Goal: Find specific page/section: Find specific page/section

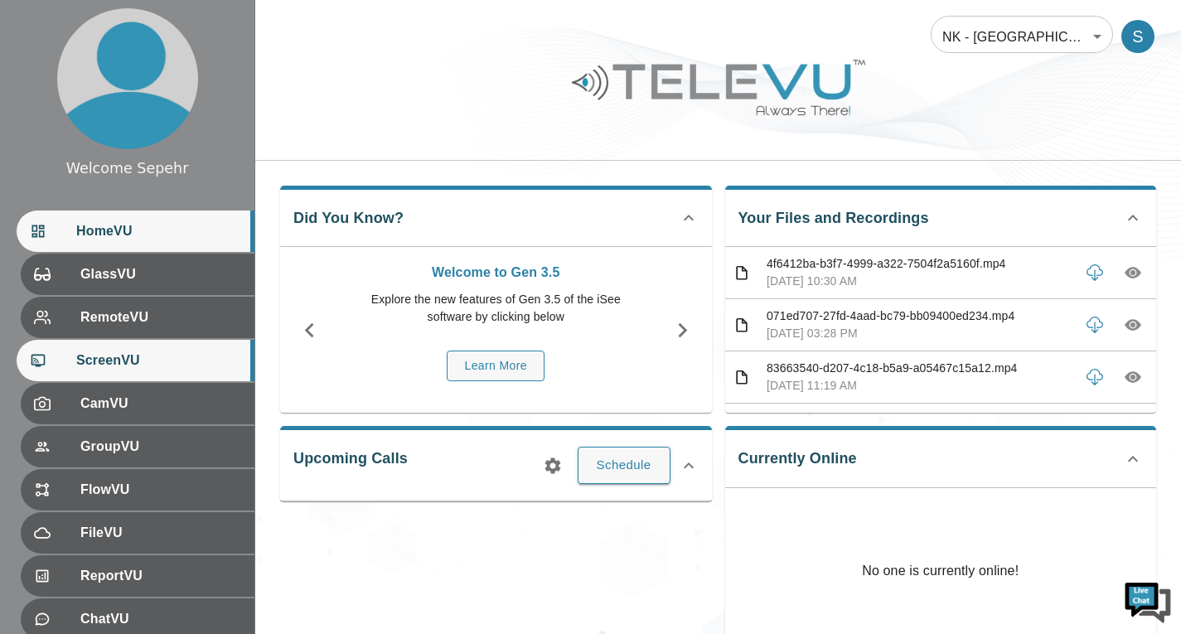
click at [138, 372] on div "ScreenVU" at bounding box center [136, 360] width 238 height 41
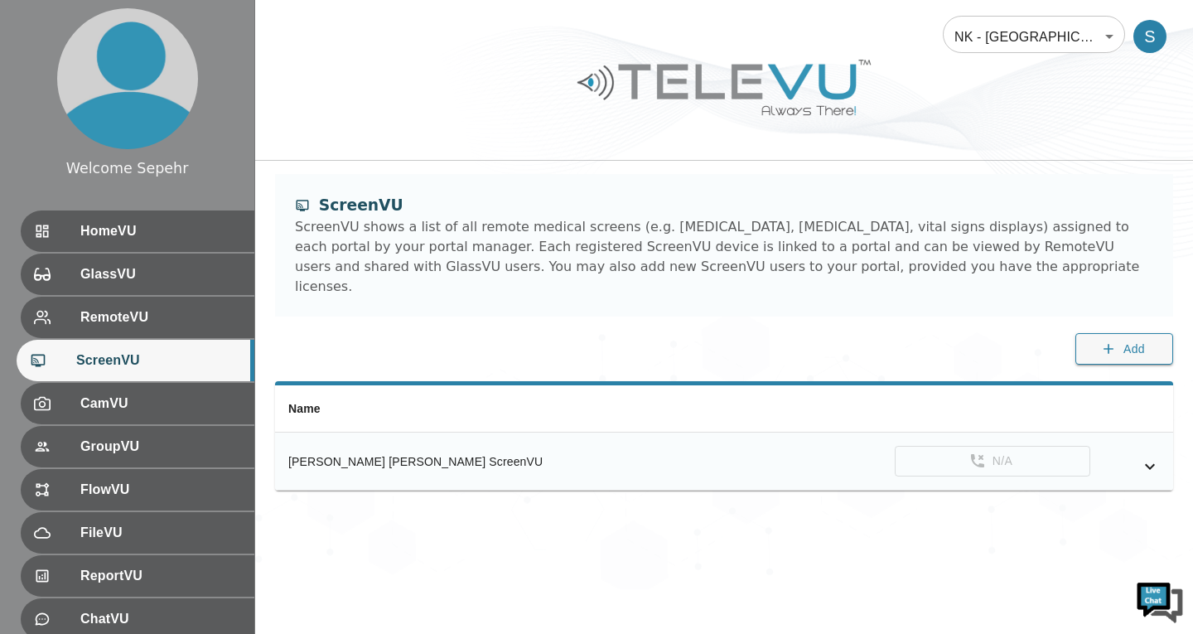
click at [1152, 456] on icon "simple table" at bounding box center [1150, 466] width 20 height 20
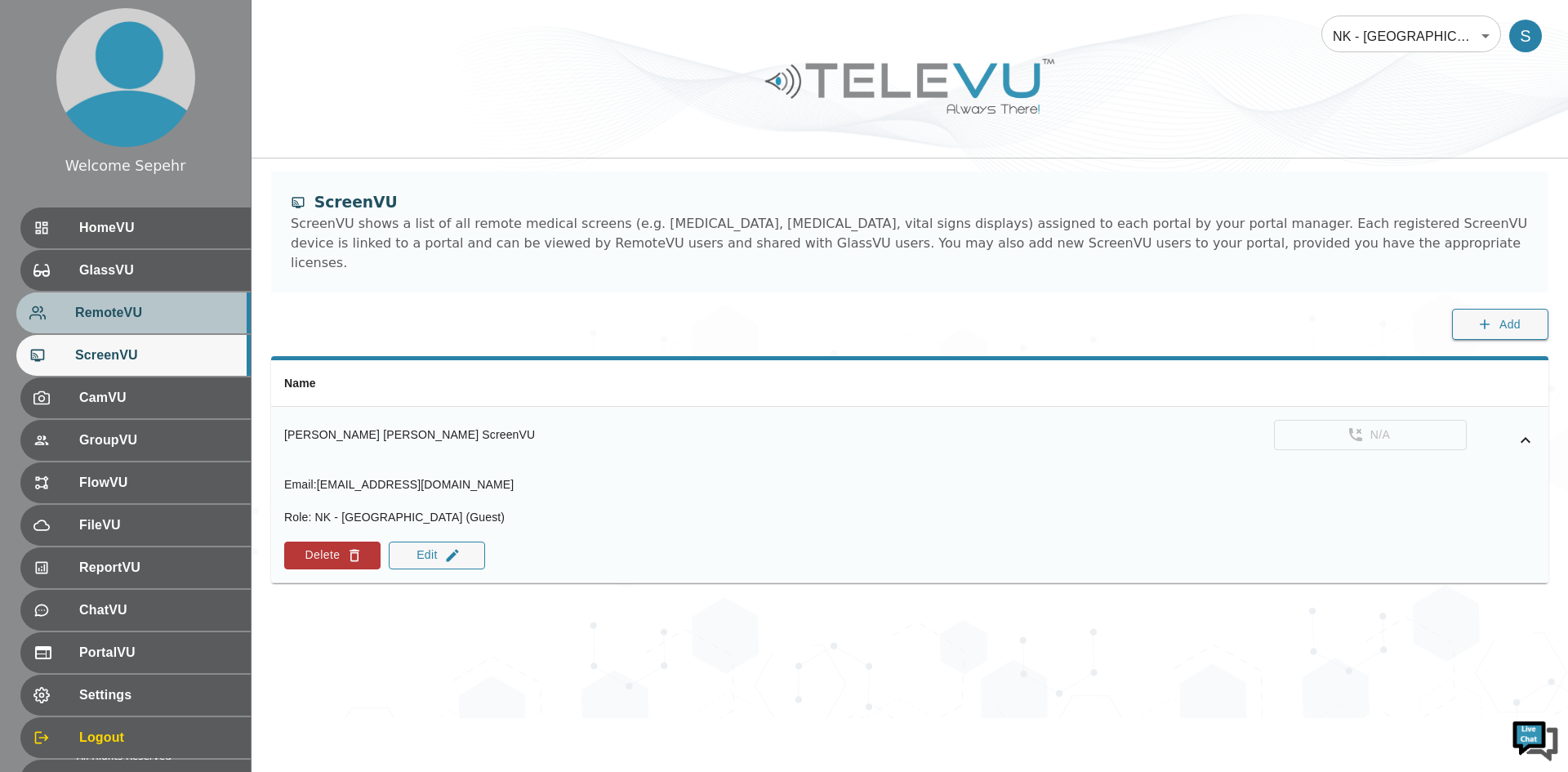
click at [106, 300] on div "RemoteVU" at bounding box center [134, 313] width 235 height 40
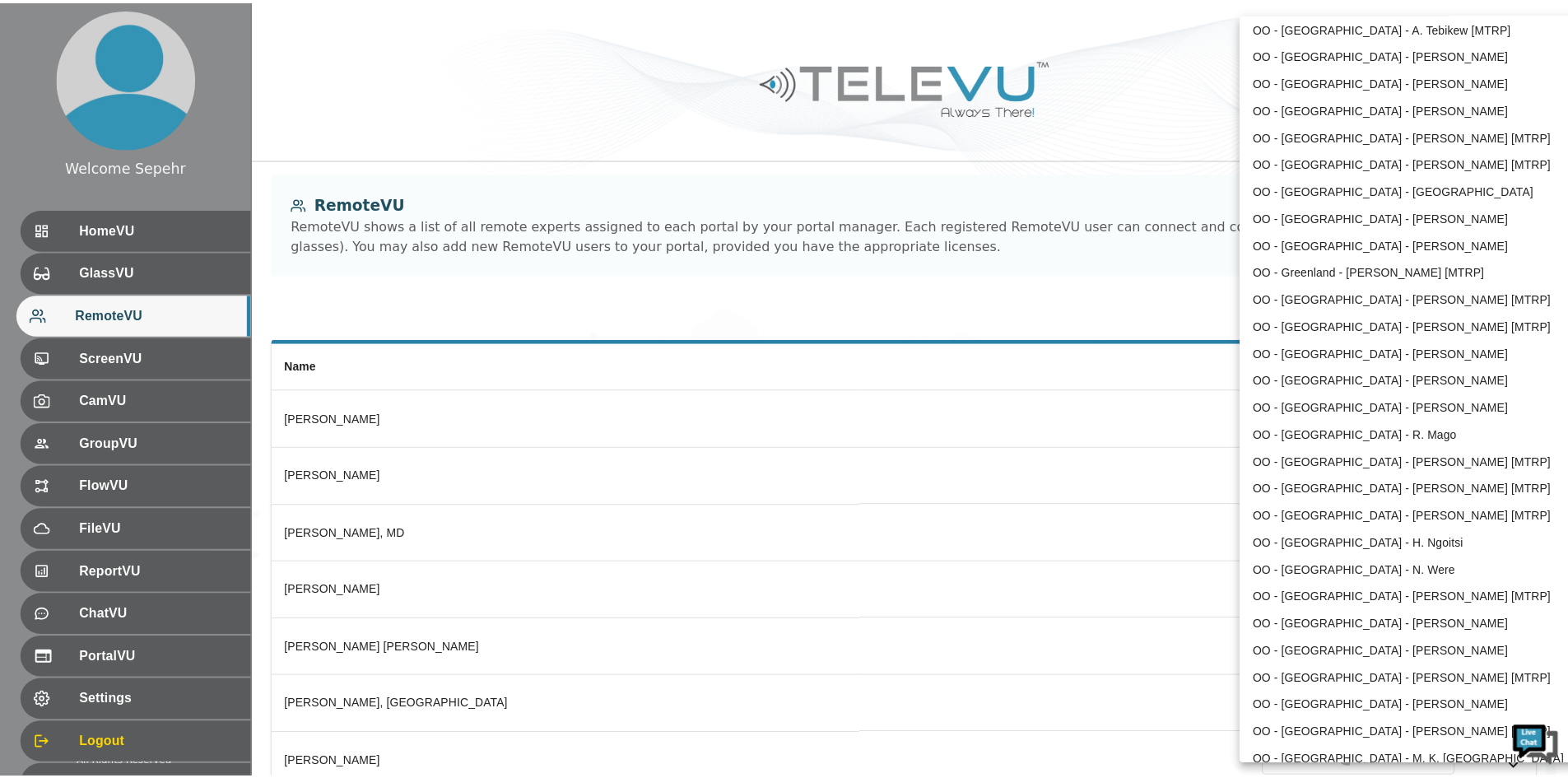
scroll to position [2047, 0]
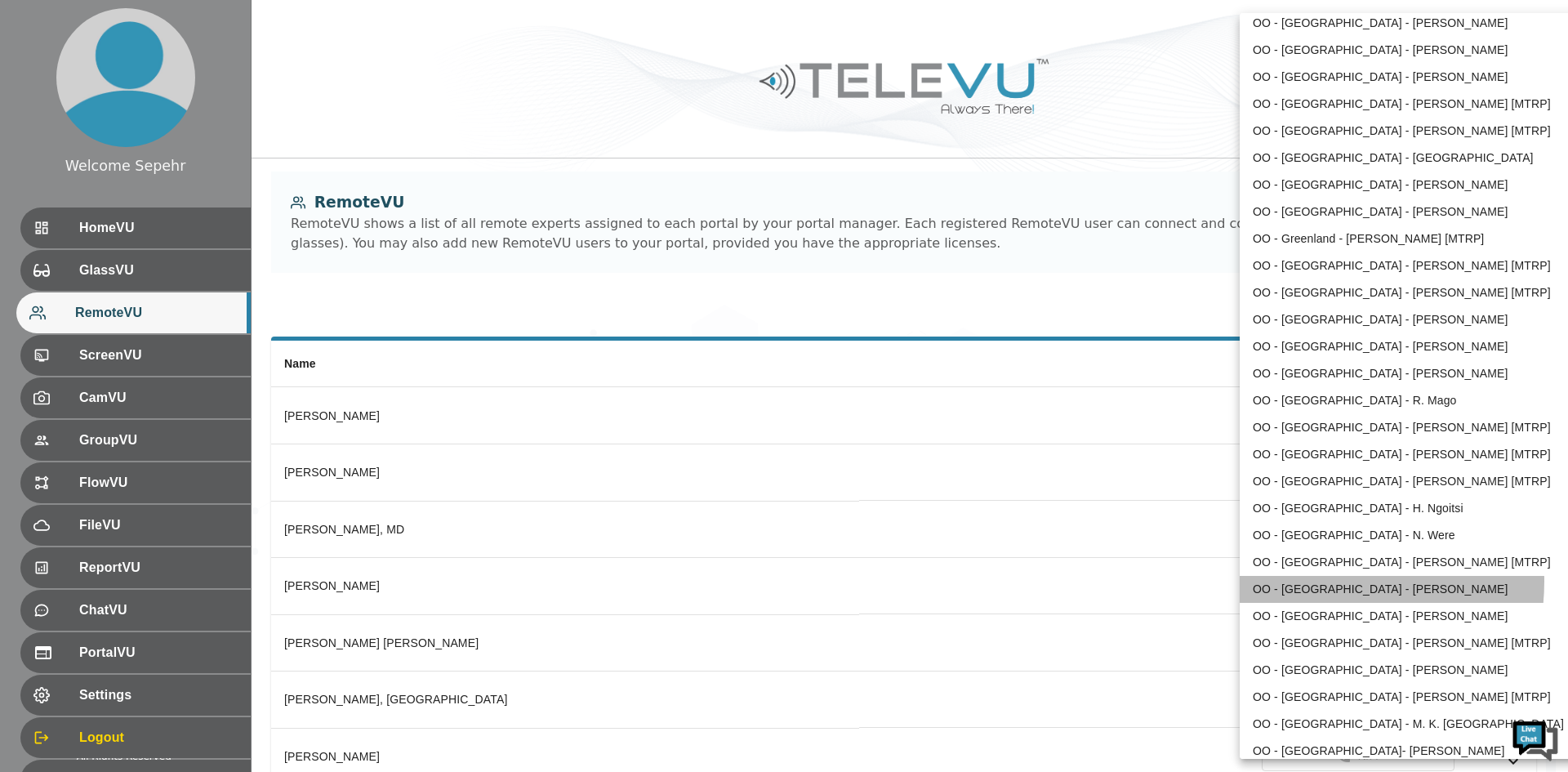
click at [1175, 581] on li "OO - [GEOGRAPHIC_DATA] - [PERSON_NAME]" at bounding box center [1409, 589] width 339 height 27
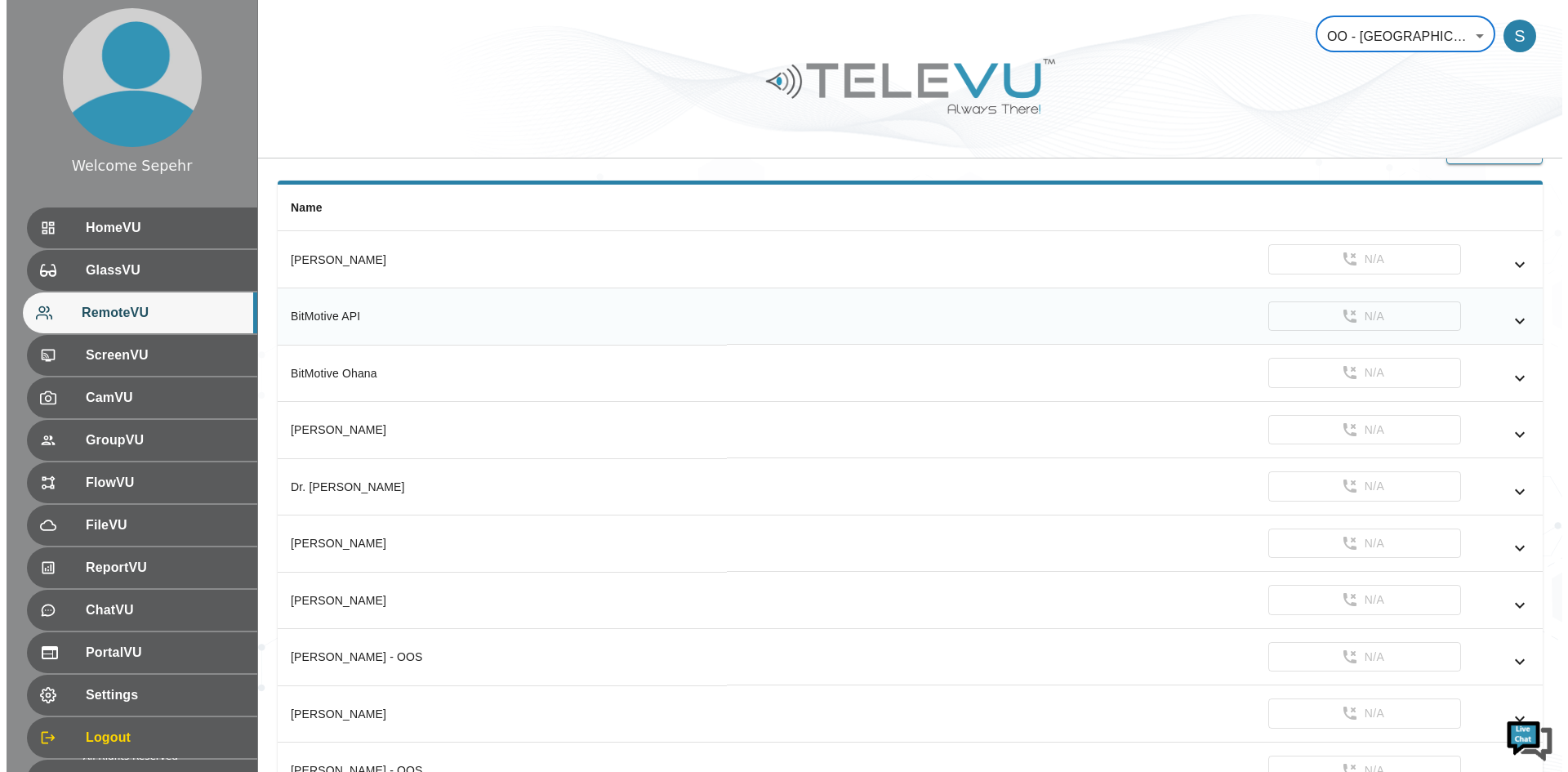
scroll to position [164, 0]
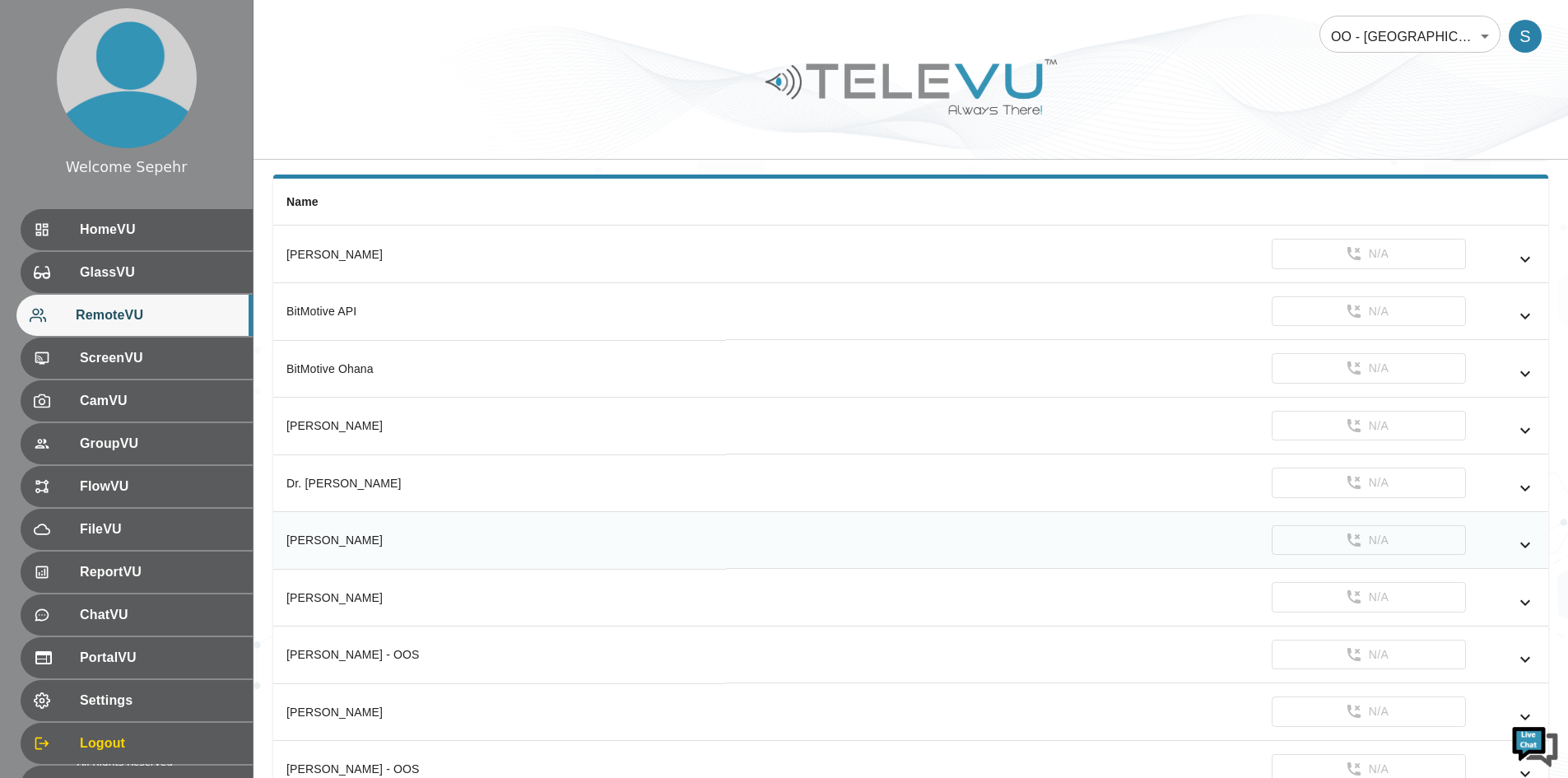
click at [1184, 541] on icon "simple table" at bounding box center [1525, 545] width 20 height 20
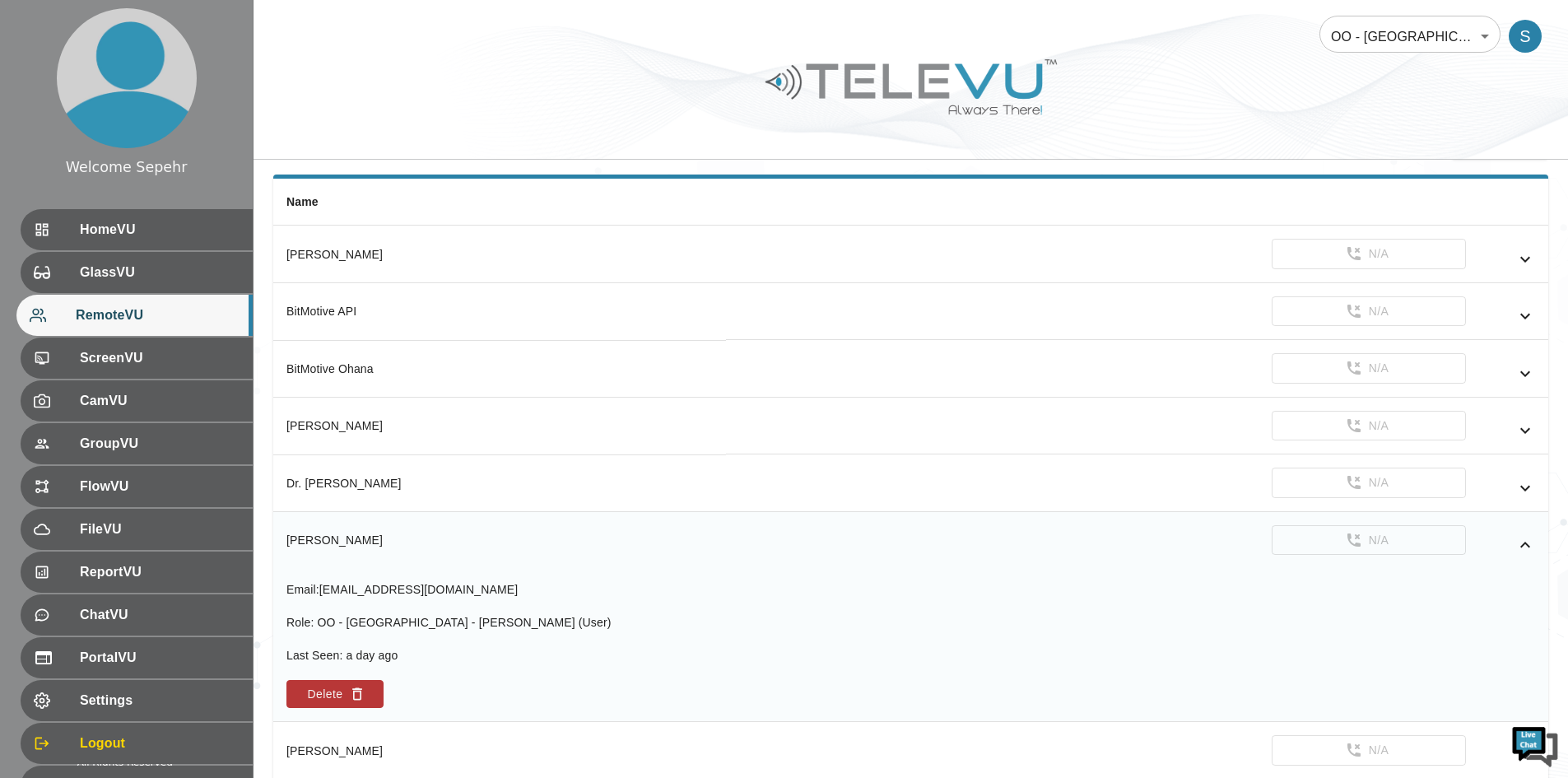
click at [1184, 541] on icon "simple table" at bounding box center [1525, 545] width 20 height 20
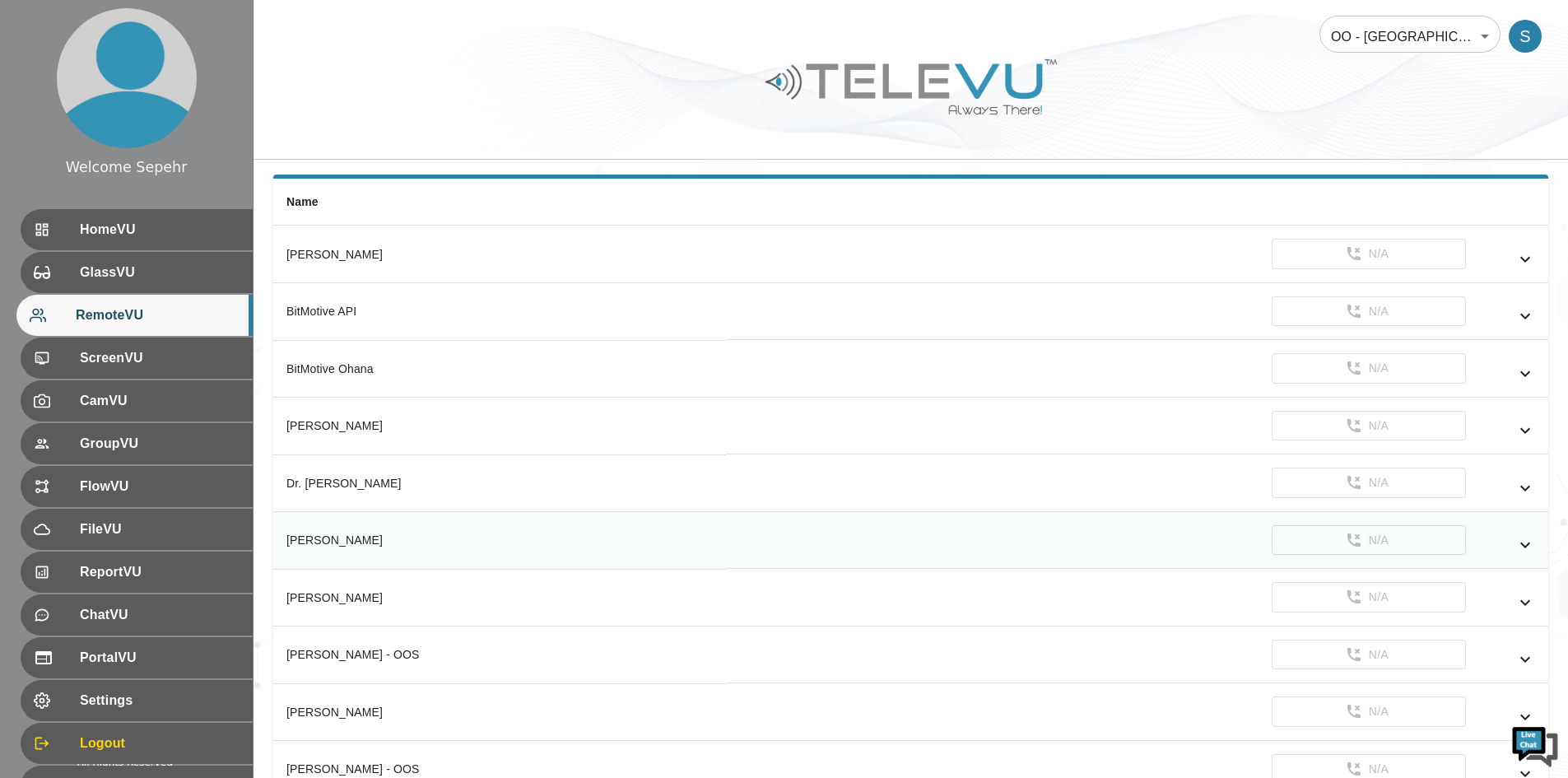
click at [1184, 20] on body "Welcome Sepehr HomeVU GlassVU RemoteVU ScreenVU CamVU GroupVU FlowVU FileVU Rep…" at bounding box center [784, 612] width 1568 height 1554
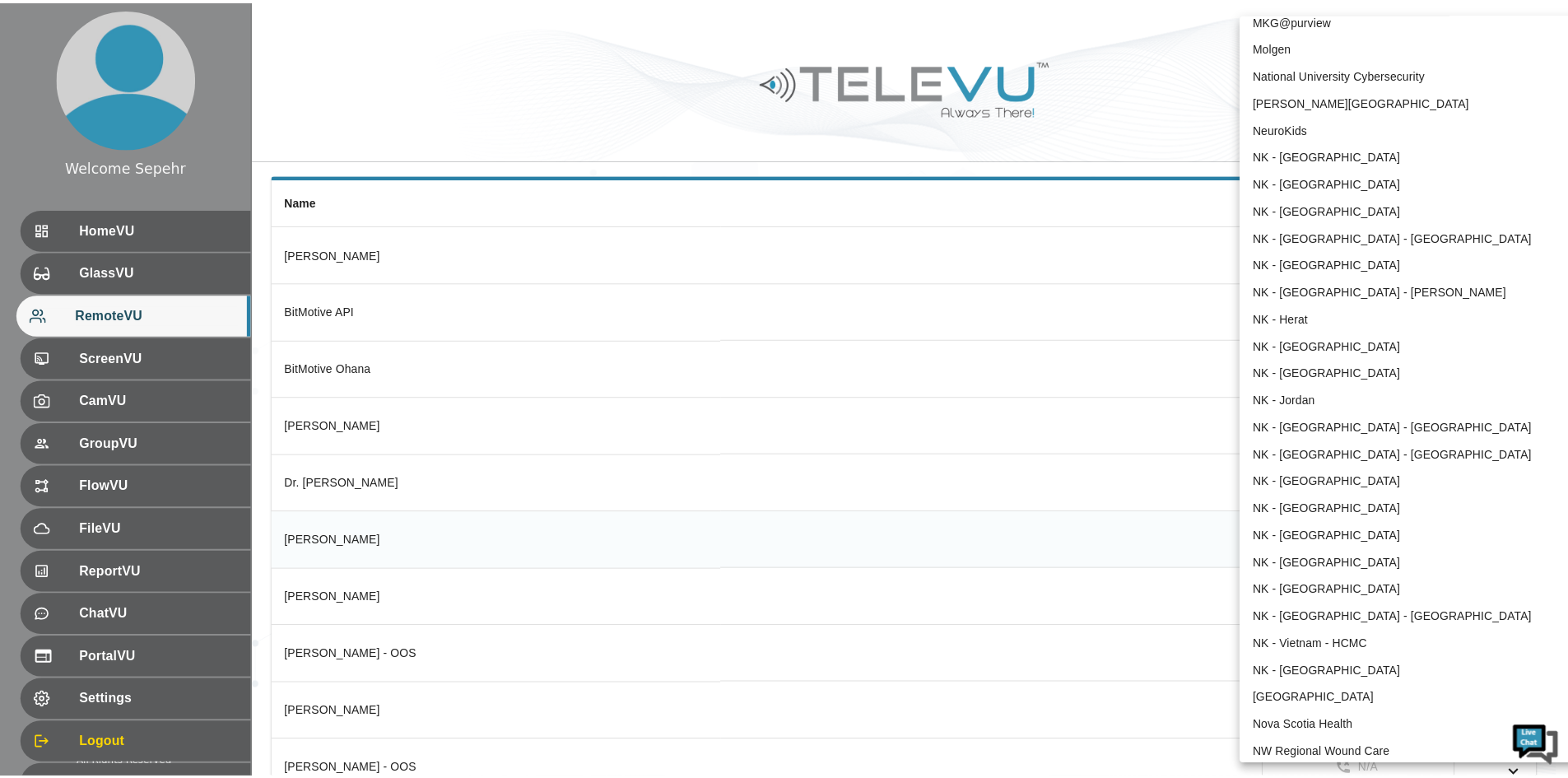
scroll to position [935, 0]
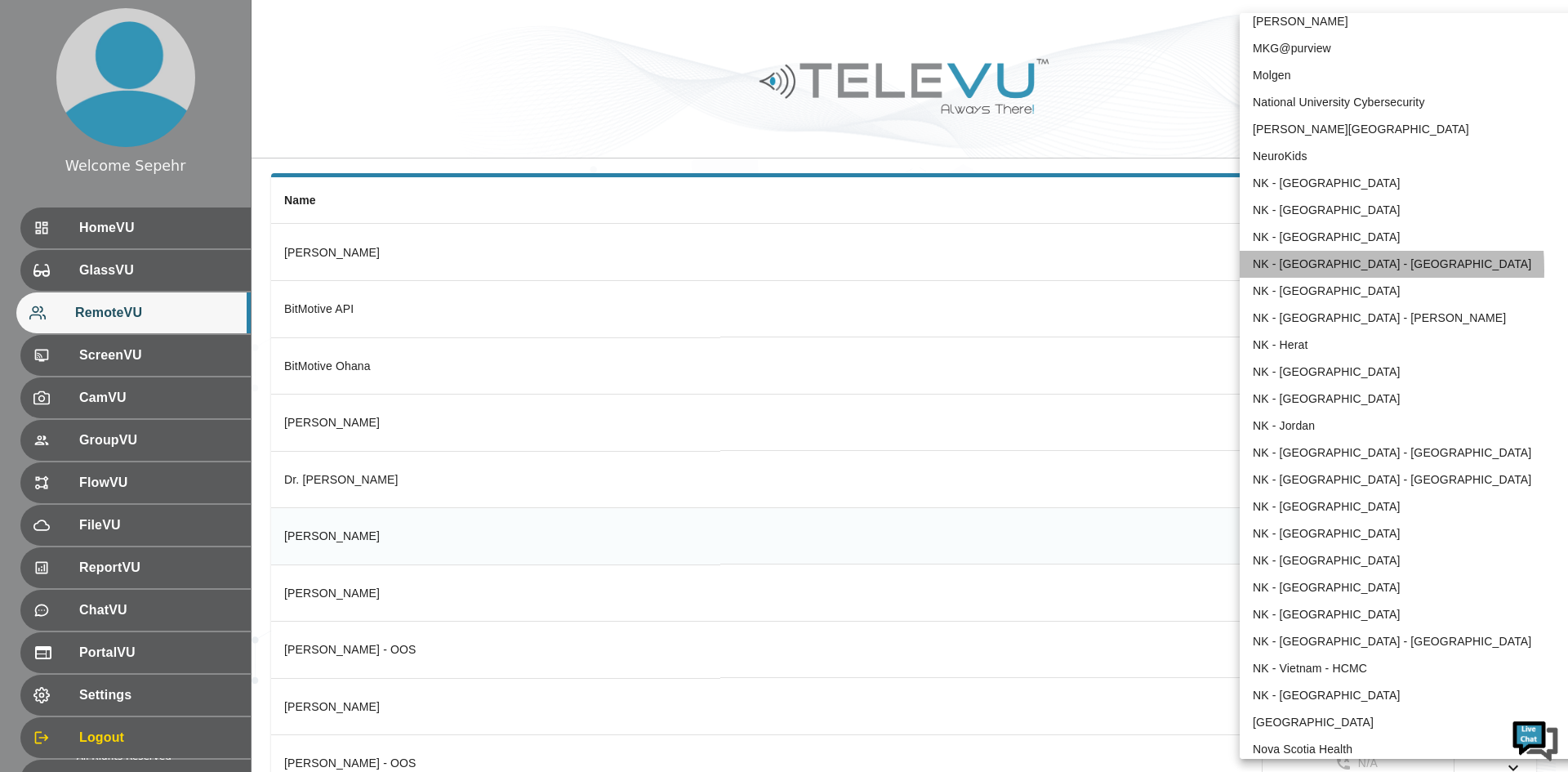
click at [1175, 269] on li "NK - [GEOGRAPHIC_DATA] - [GEOGRAPHIC_DATA]" at bounding box center [1409, 263] width 339 height 27
type input "90"
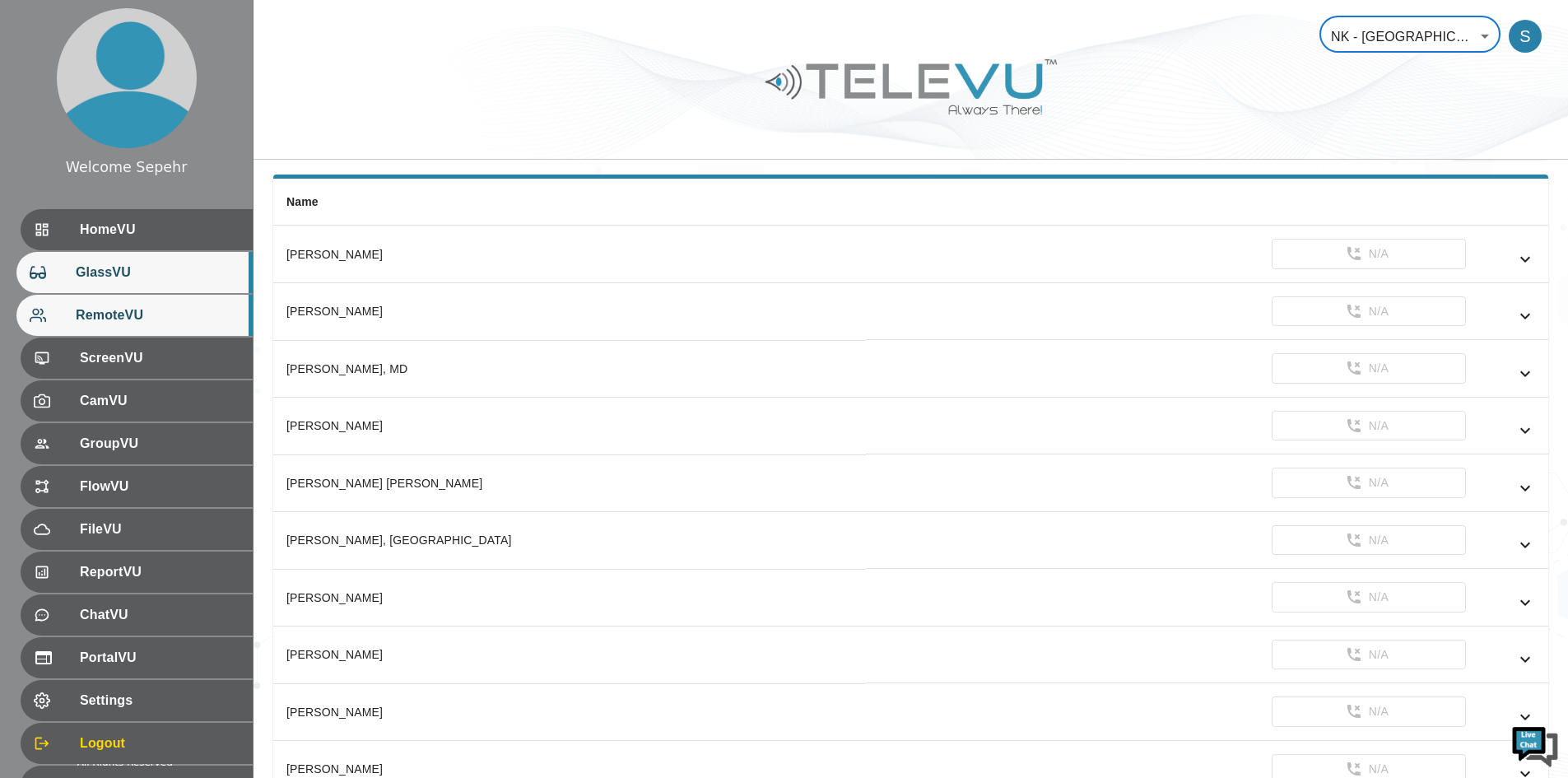
click at [150, 282] on span "GlassVU" at bounding box center [157, 272] width 164 height 20
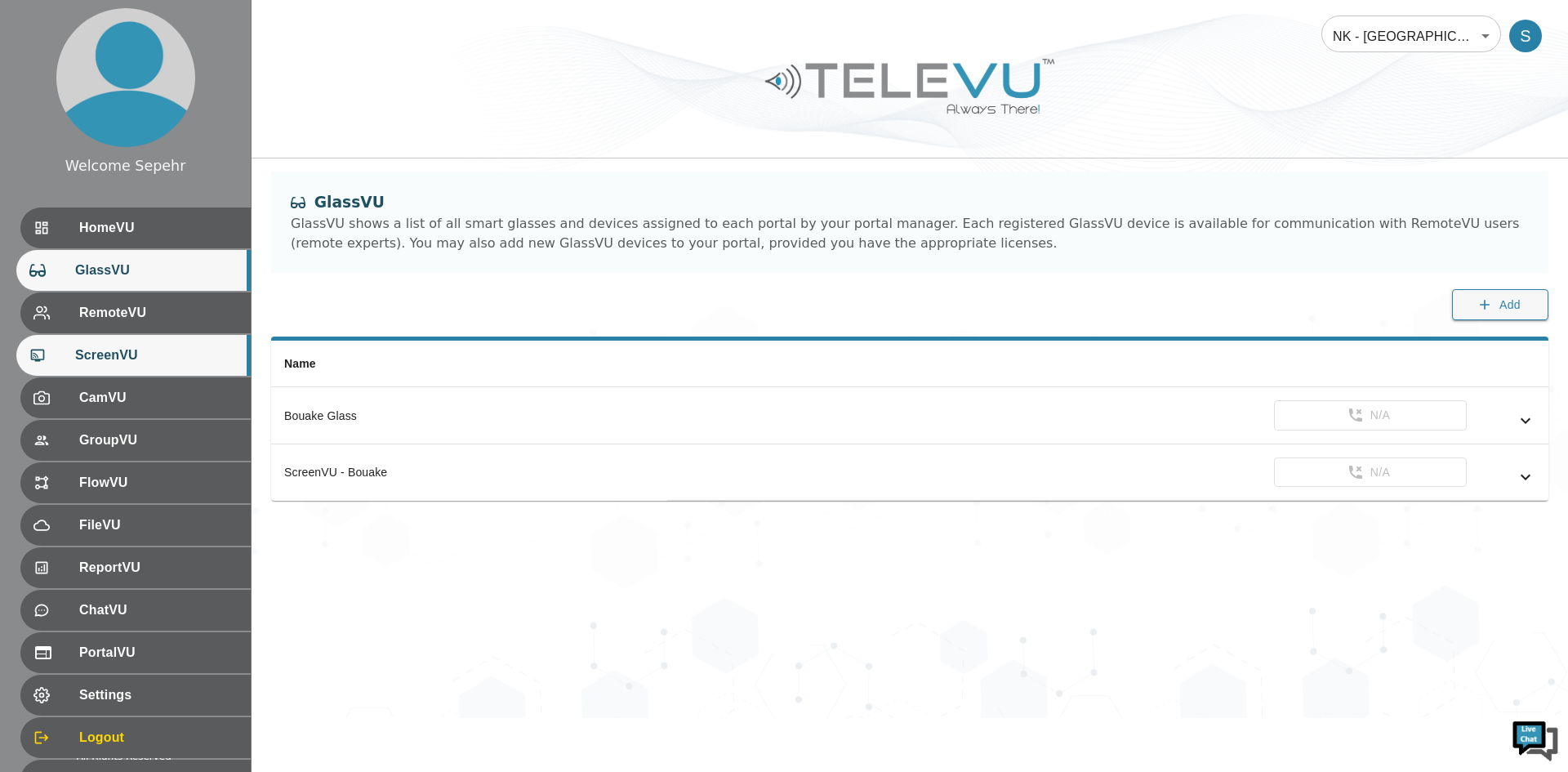
click at [145, 347] on span "ScreenVU" at bounding box center [156, 355] width 163 height 20
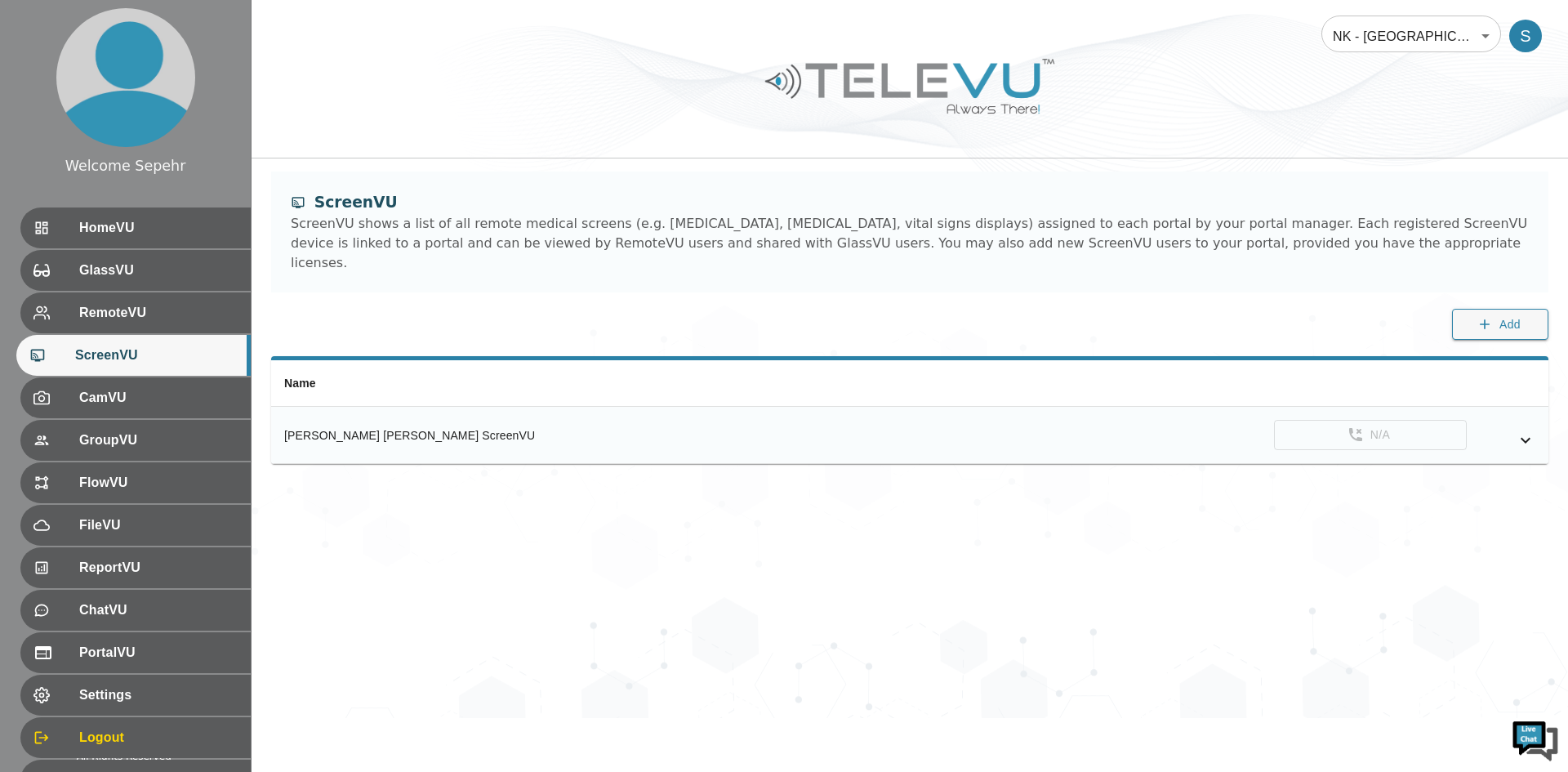
click at [1175, 431] on icon "simple table" at bounding box center [1526, 441] width 20 height 20
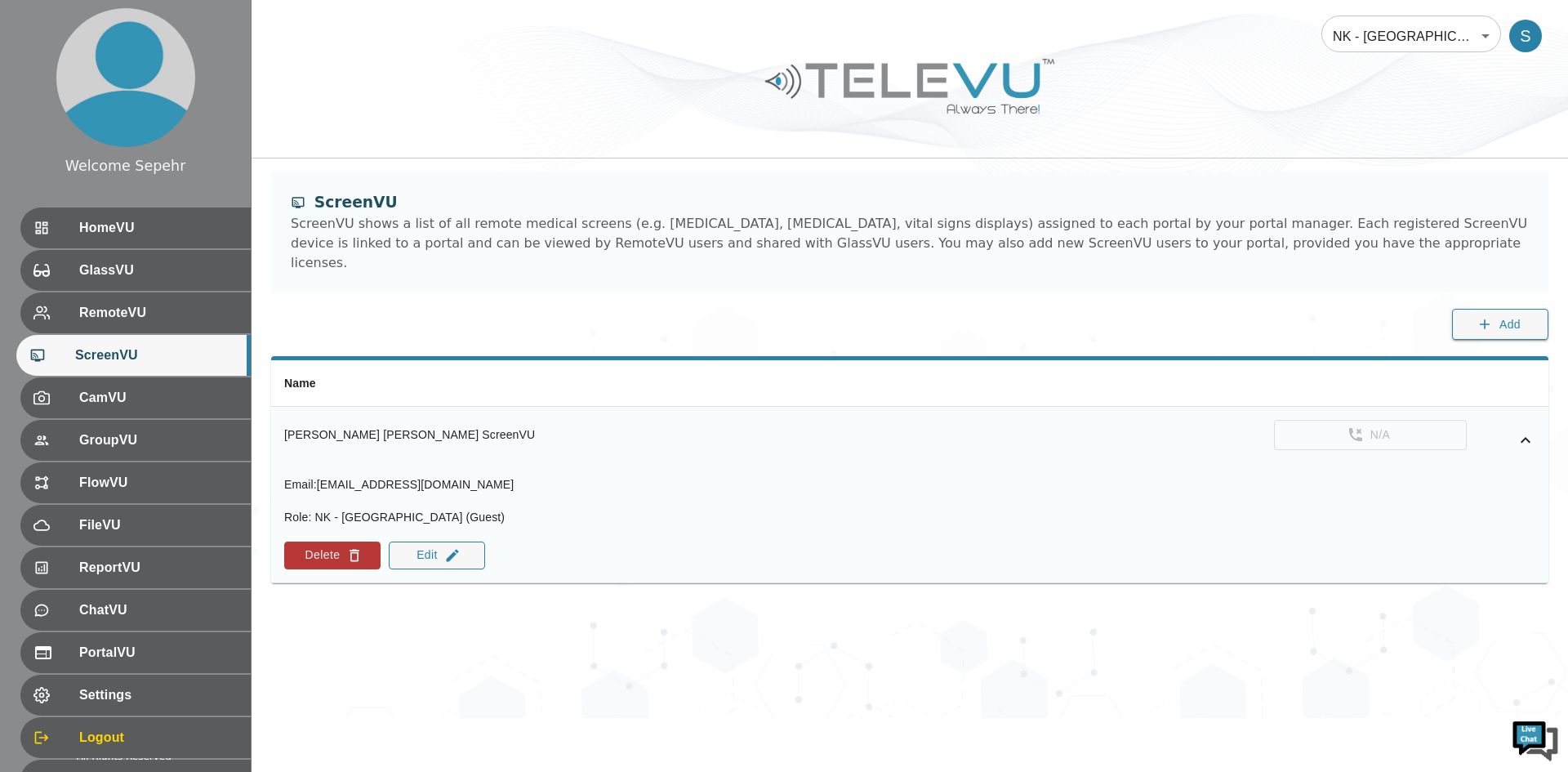
click at [1175, 35] on body "Welcome Sepehr HomeVU GlassVU RemoteVU ScreenVU CamVU GroupVU FlowVU FileVU Rep…" at bounding box center [784, 359] width 1568 height 718
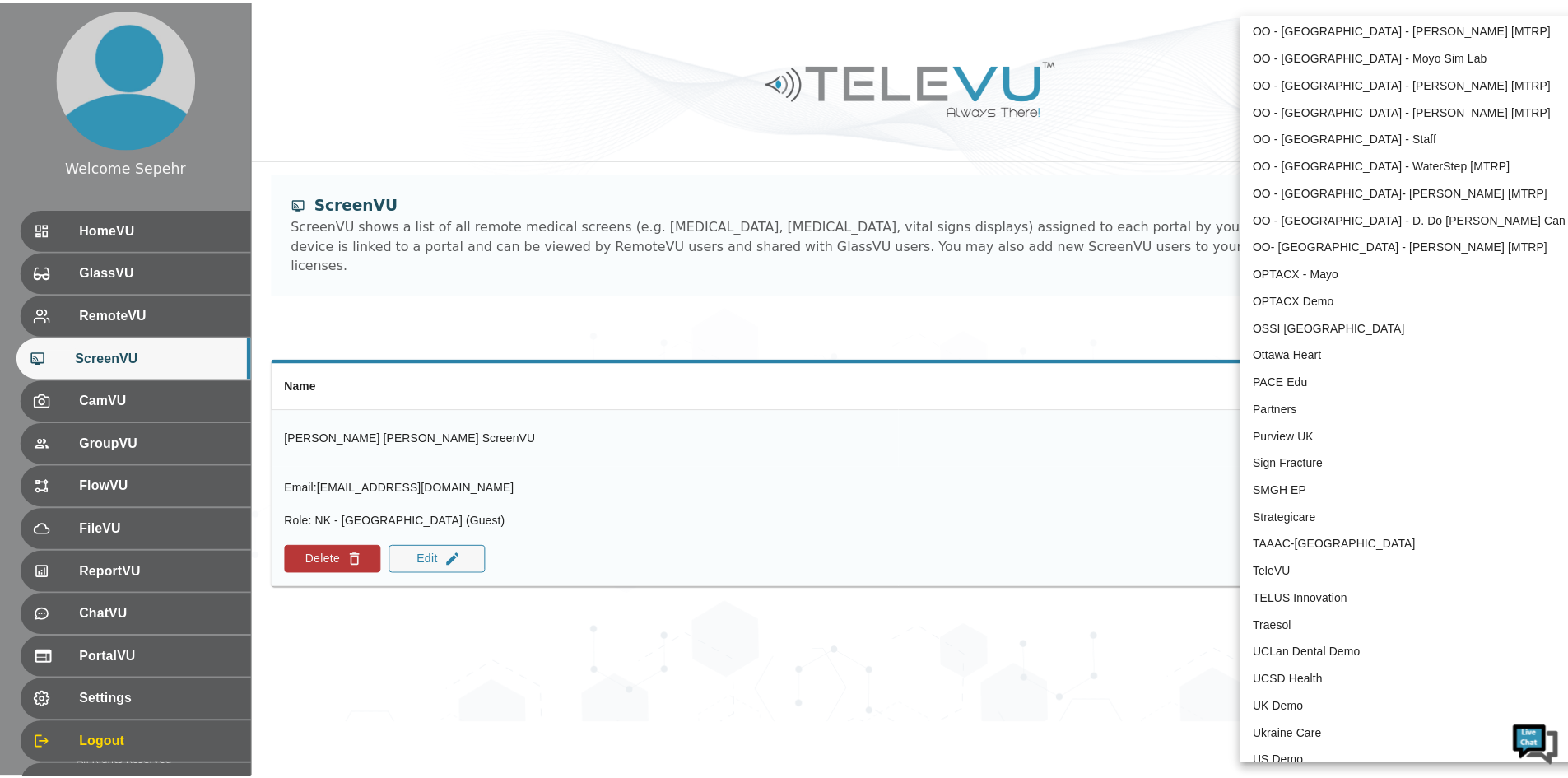
scroll to position [3255, 0]
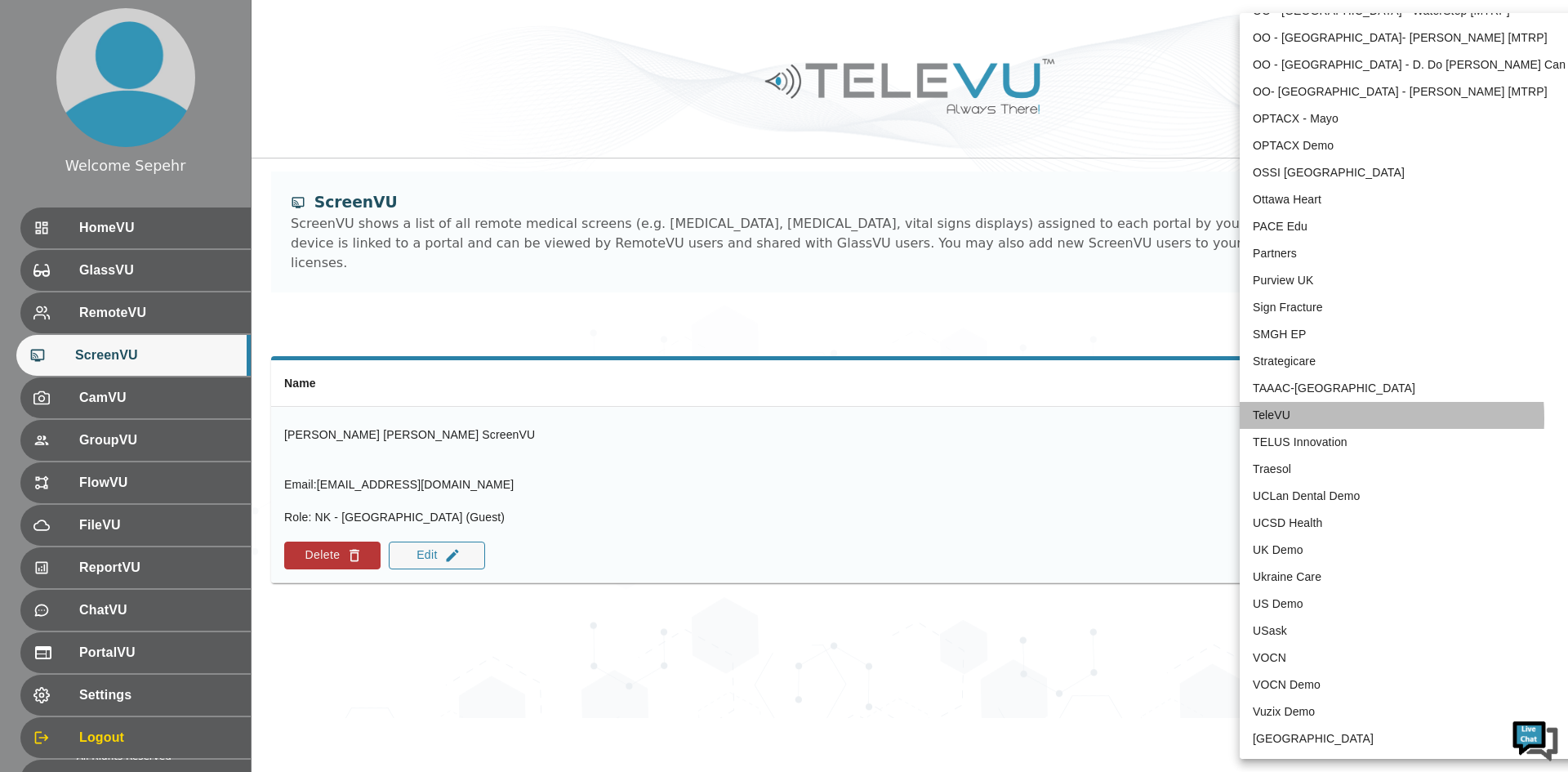
click at [1175, 418] on li "TeleVU" at bounding box center [1409, 415] width 339 height 27
type input "1"
